Goal: Information Seeking & Learning: Learn about a topic

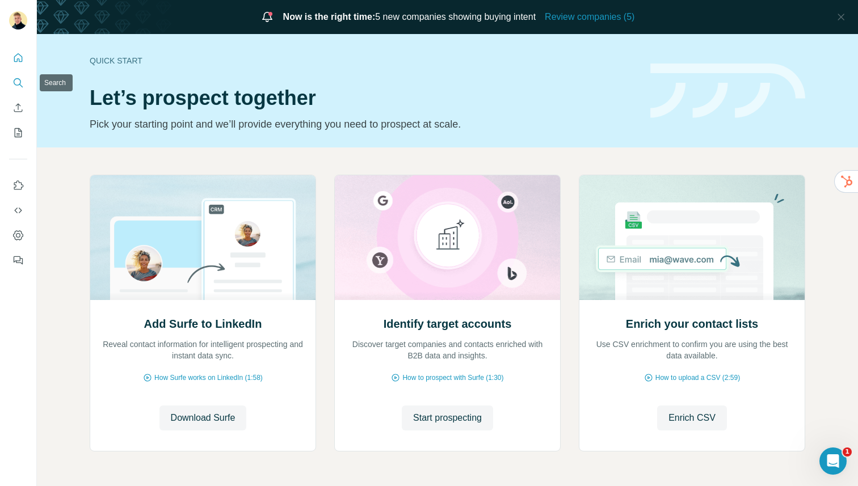
click at [21, 89] on button "Search" at bounding box center [18, 83] width 18 height 20
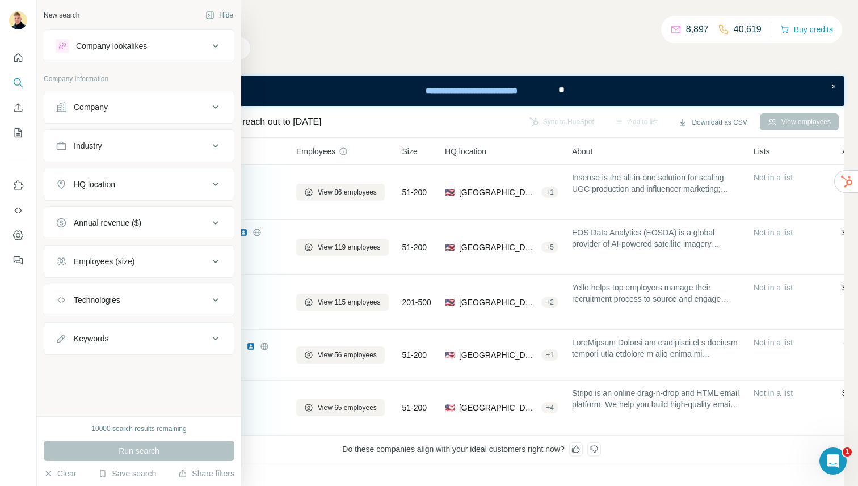
click at [139, 57] on button "Company lookalikes" at bounding box center [139, 45] width 190 height 27
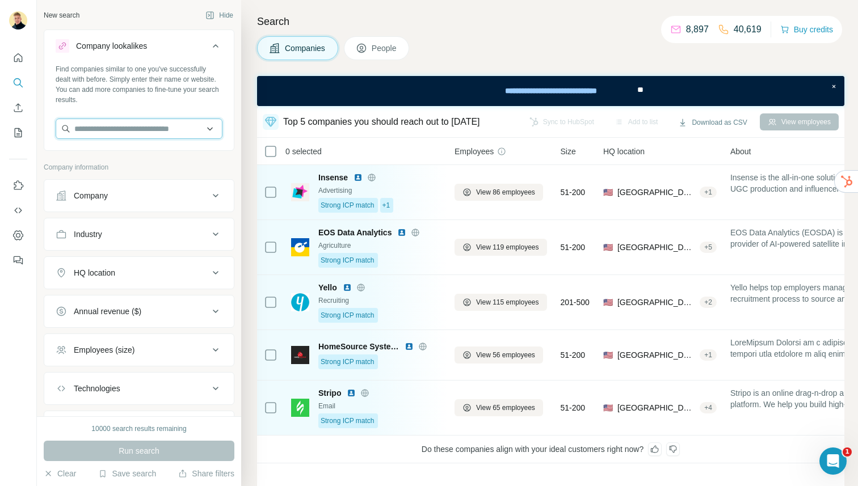
click at [128, 134] on input "text" at bounding box center [139, 129] width 167 height 20
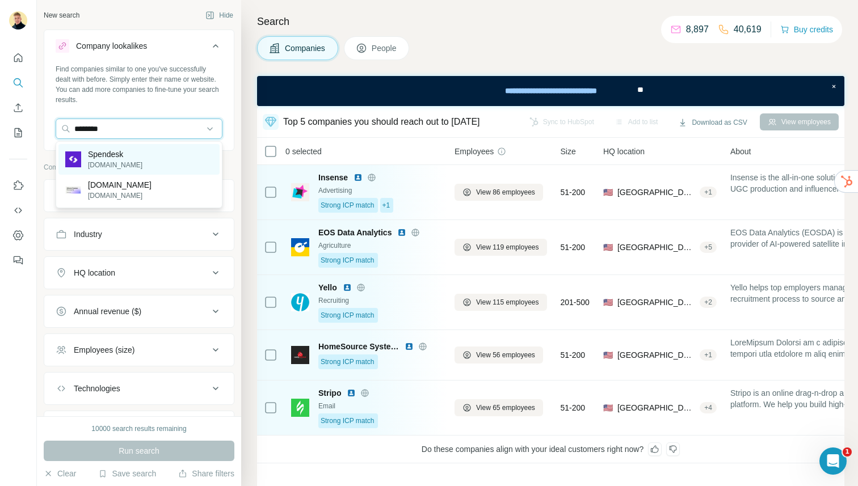
type input "********"
click at [140, 164] on div "Spendesk [DOMAIN_NAME]" at bounding box center [138, 159] width 161 height 31
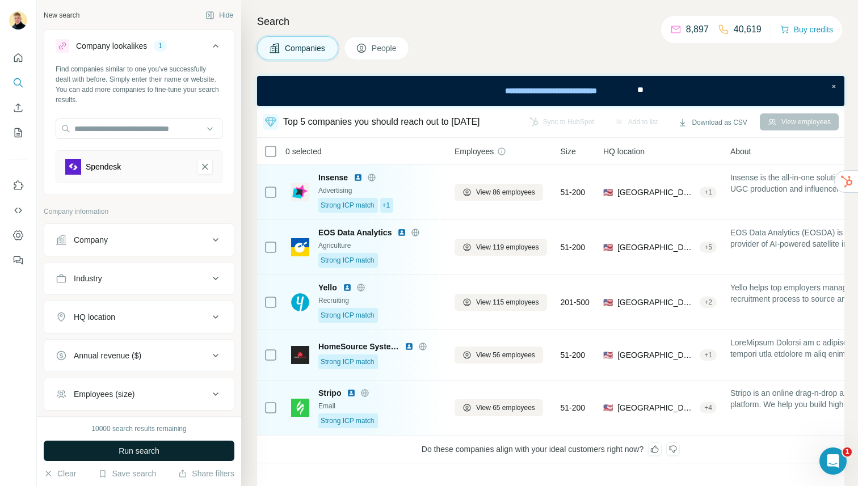
click at [158, 443] on button "Run search" at bounding box center [139, 451] width 191 height 20
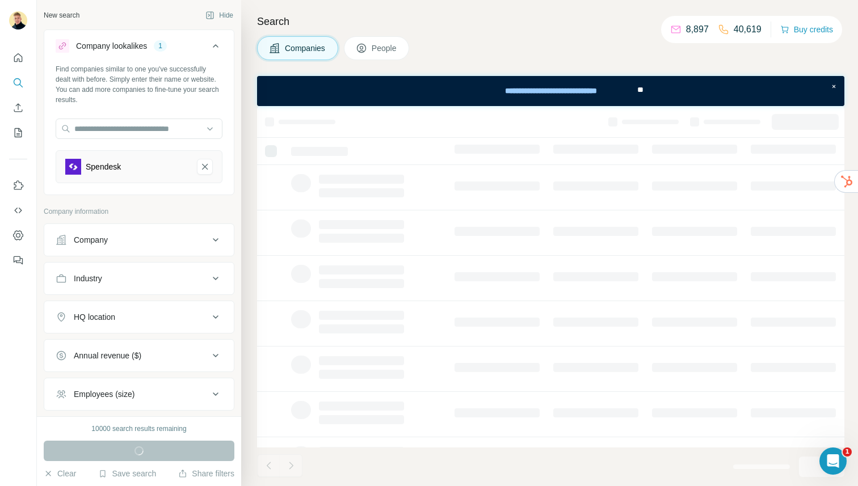
click at [369, 52] on button "People" at bounding box center [377, 48] width 66 height 24
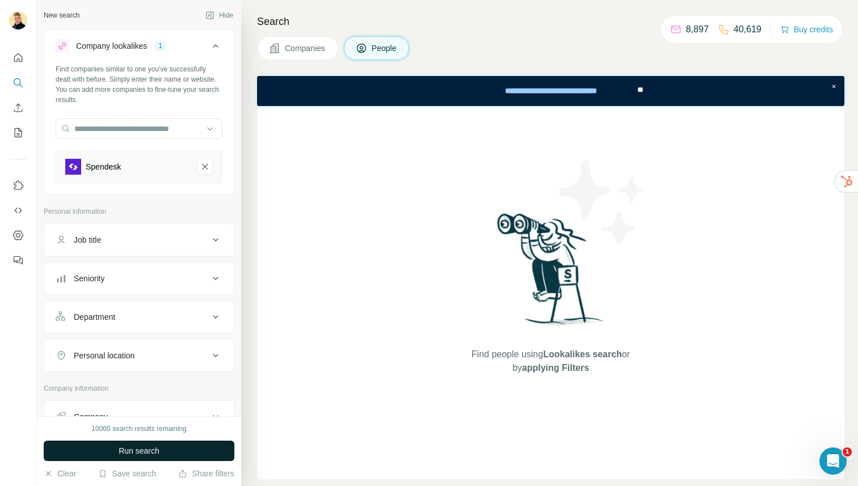
click at [121, 453] on span "Run search" at bounding box center [139, 450] width 41 height 11
